Goal: Find specific page/section: Find specific page/section

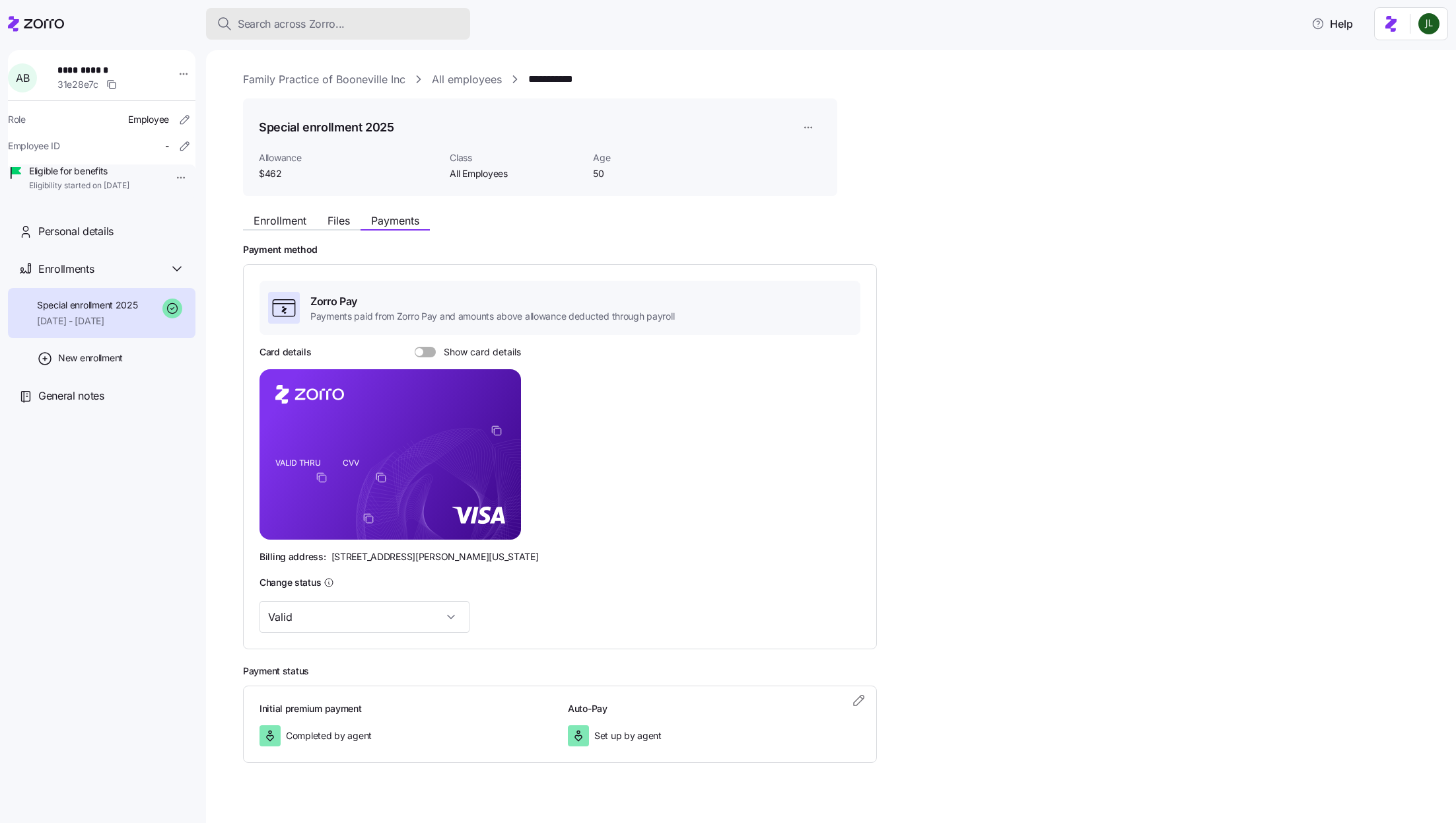
click at [284, 16] on span "Search across Zorro..." at bounding box center [291, 23] width 107 height 16
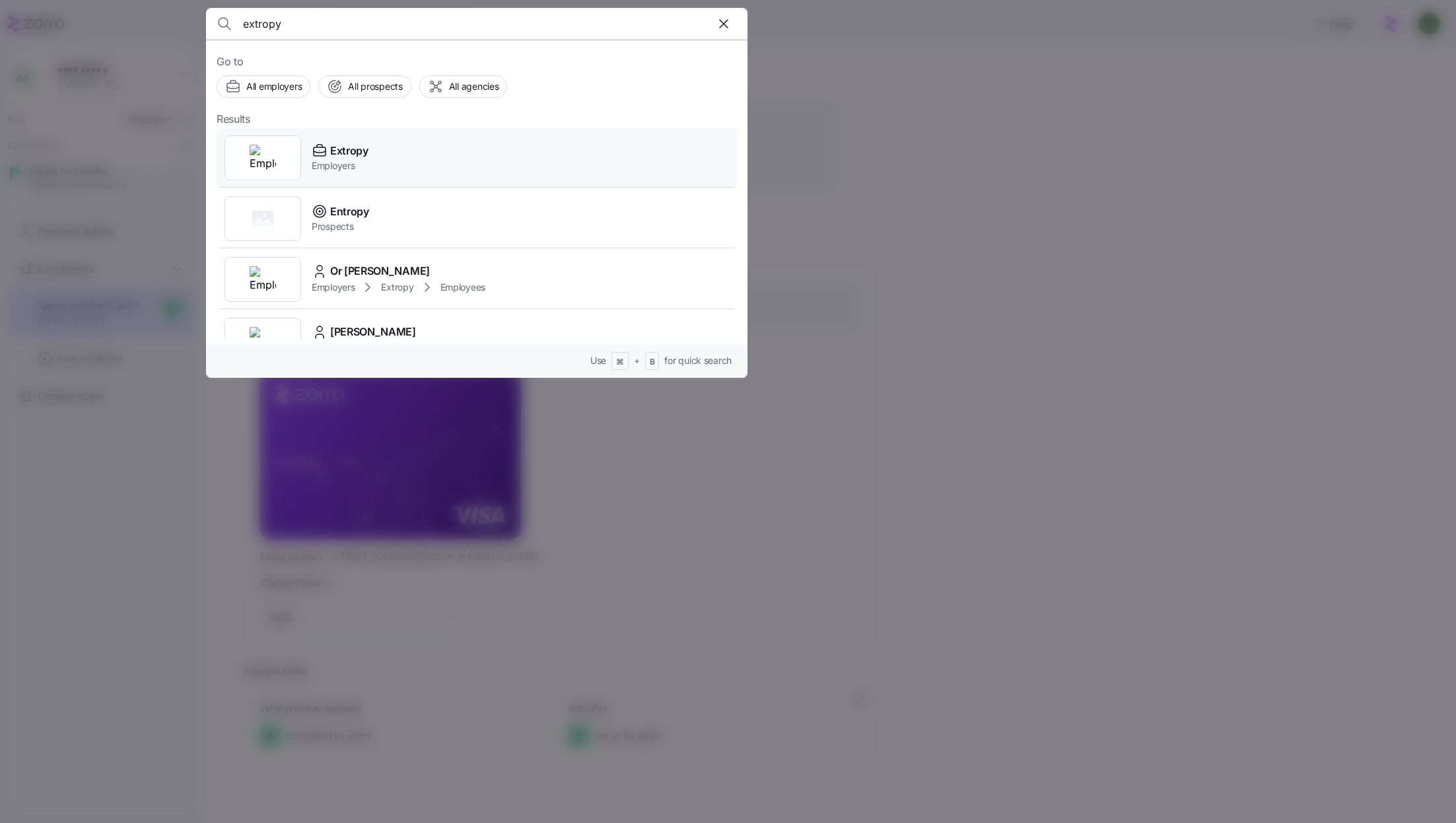
type input "extropy"
click at [513, 162] on div "Extropy Employers" at bounding box center [477, 157] width 521 height 61
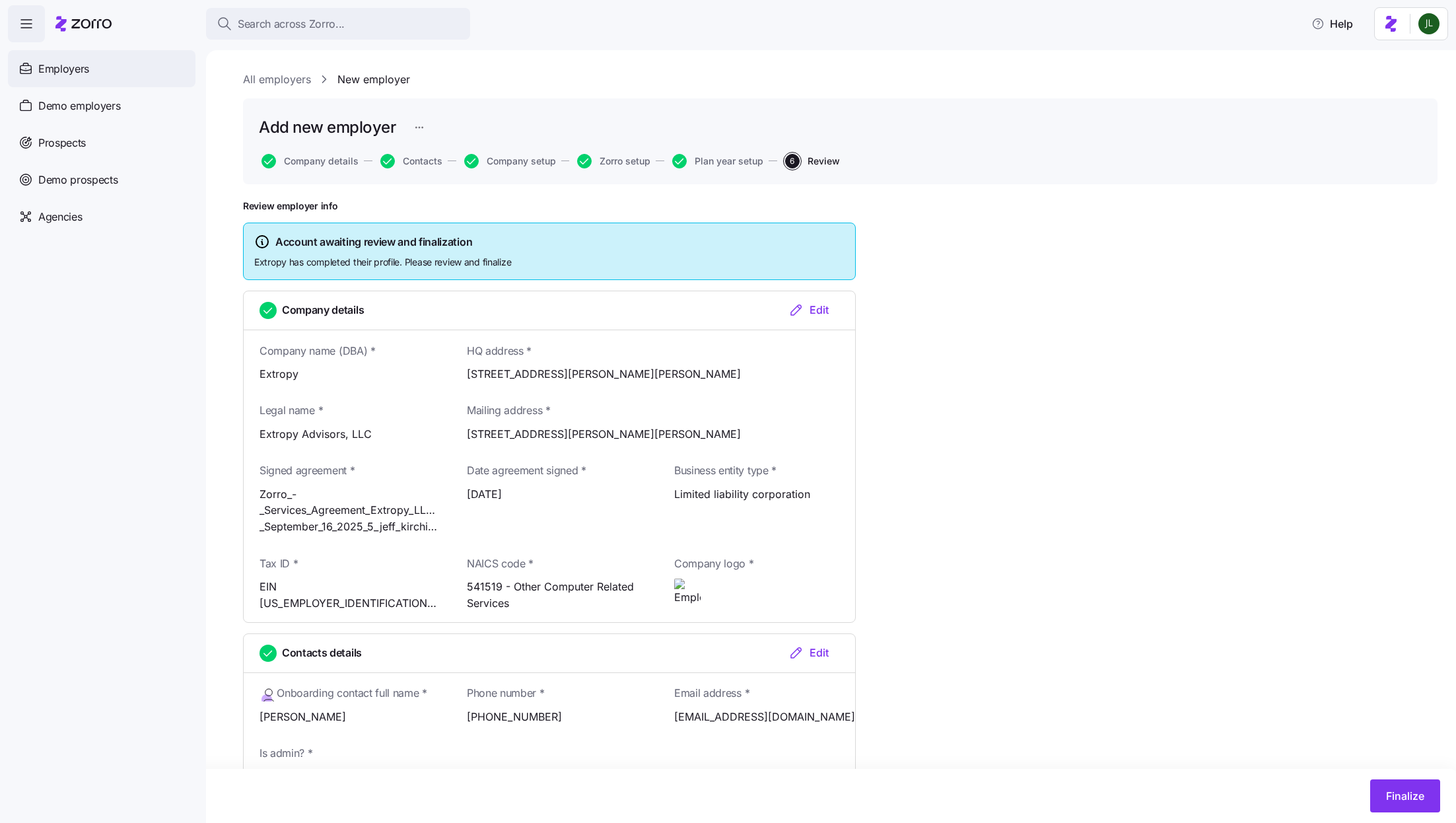
click at [131, 71] on div "Employers" at bounding box center [101, 68] width 187 height 37
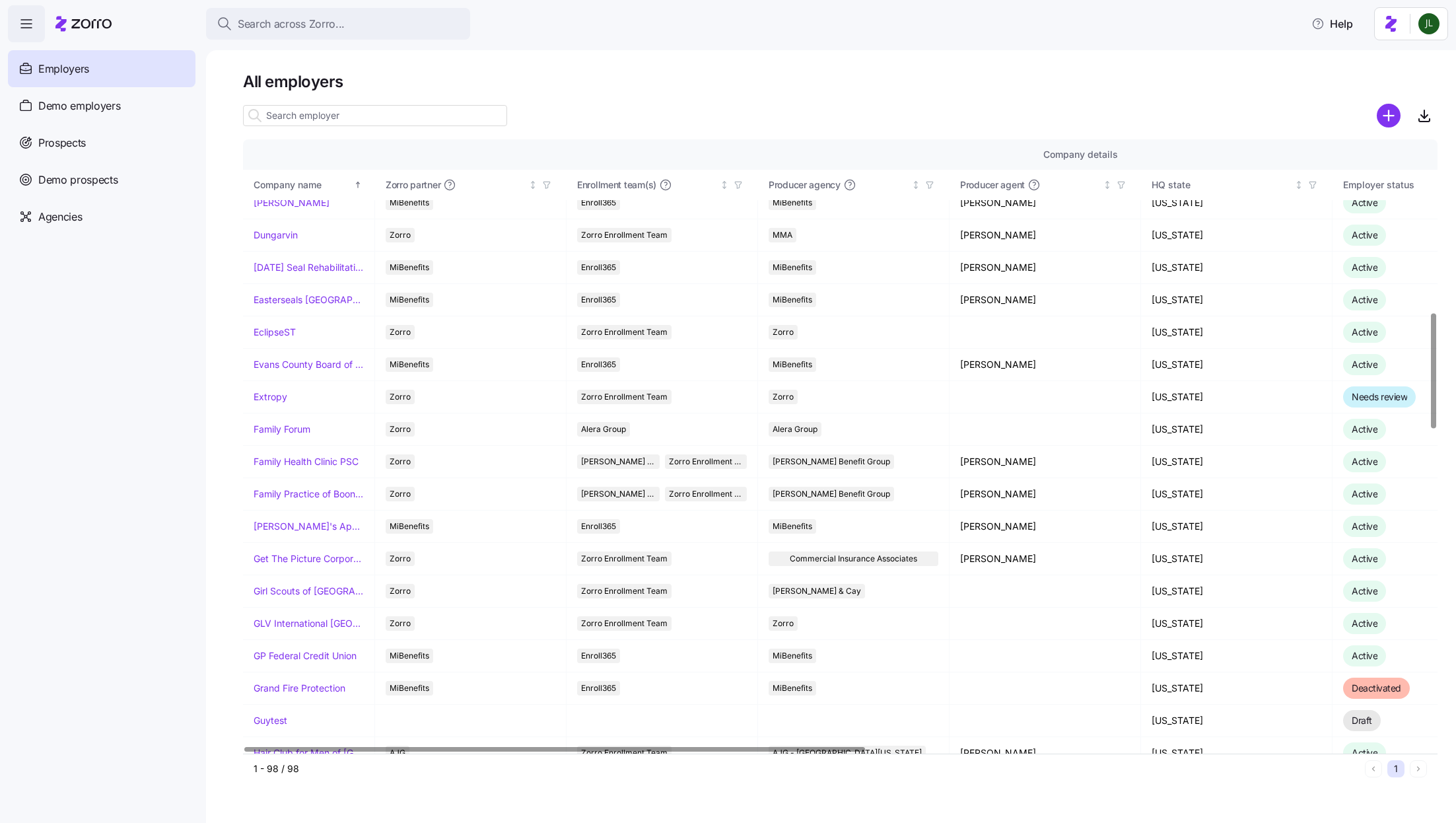
scroll to position [917, 0]
click at [274, 393] on link "Extropy" at bounding box center [270, 399] width 34 height 13
